Goal: Task Accomplishment & Management: Manage account settings

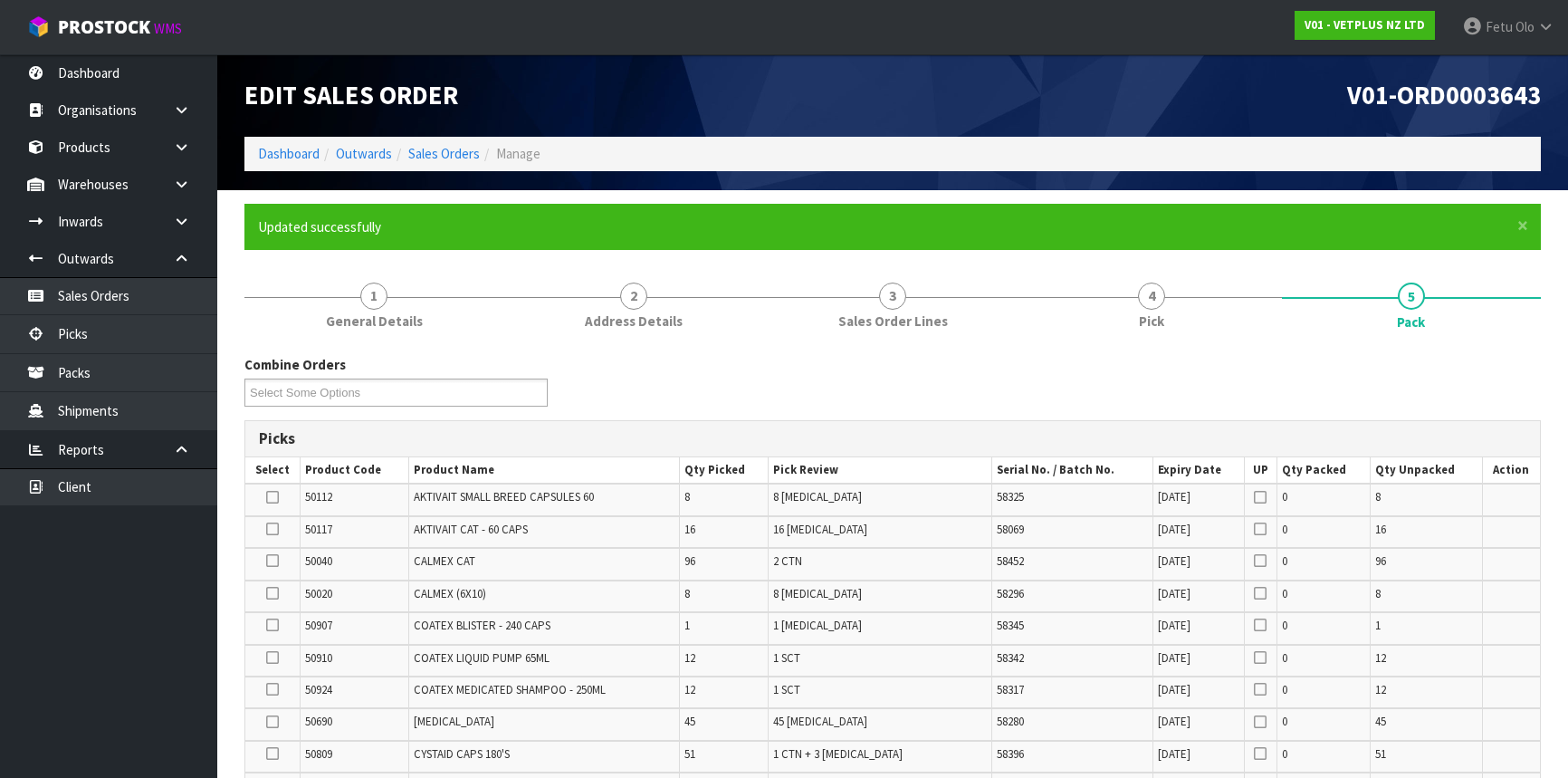
scroll to position [1298, 0]
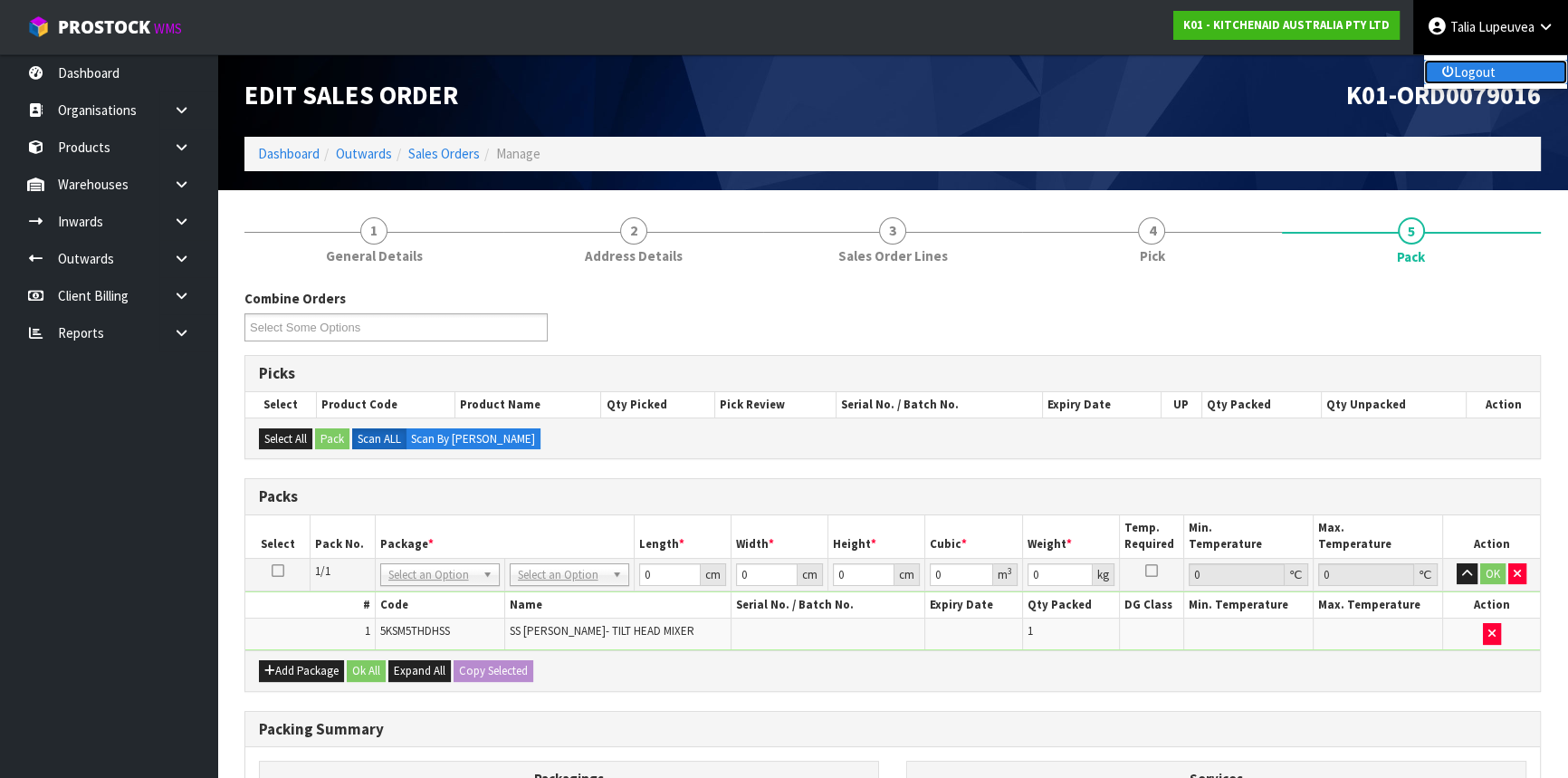
click at [1472, 69] on link "Logout" at bounding box center [1495, 72] width 143 height 25
